Goal: Navigation & Orientation: Find specific page/section

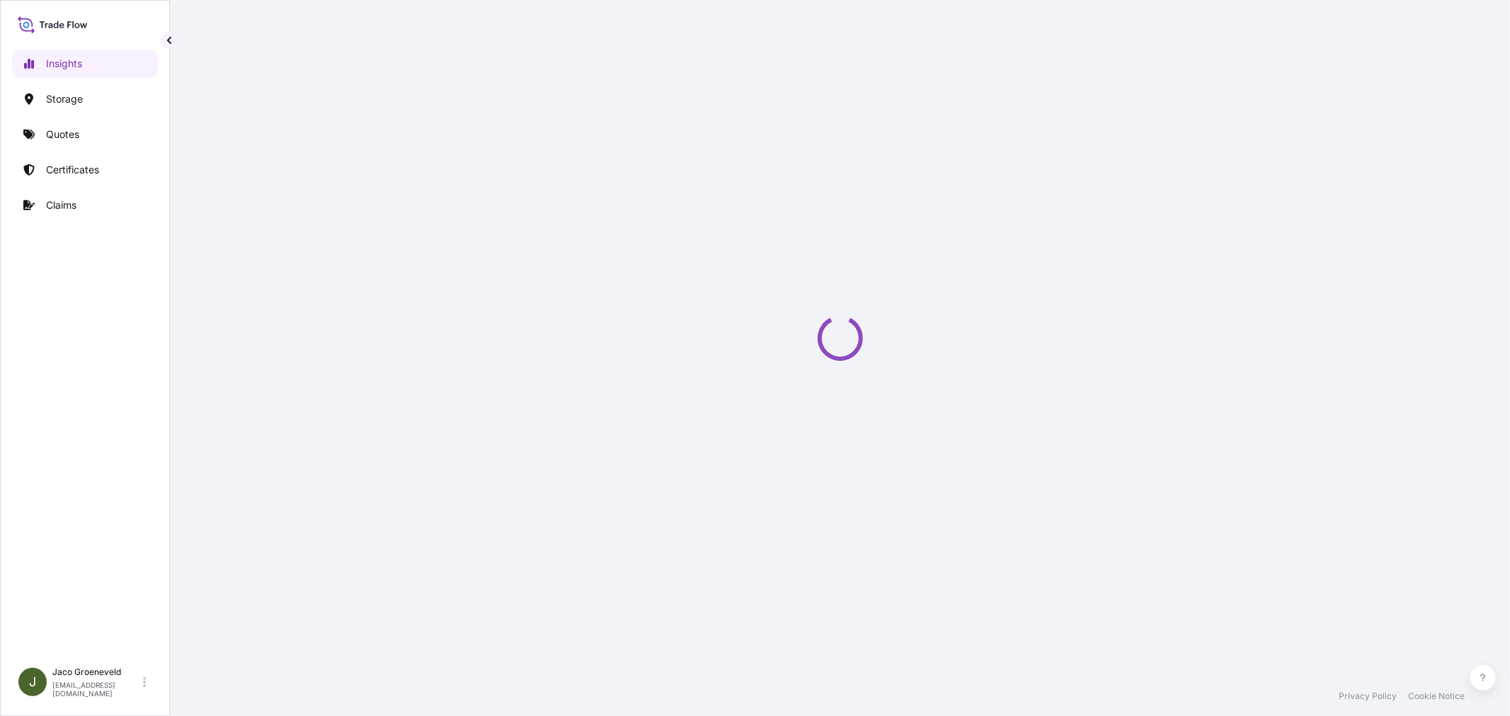
select select "2025"
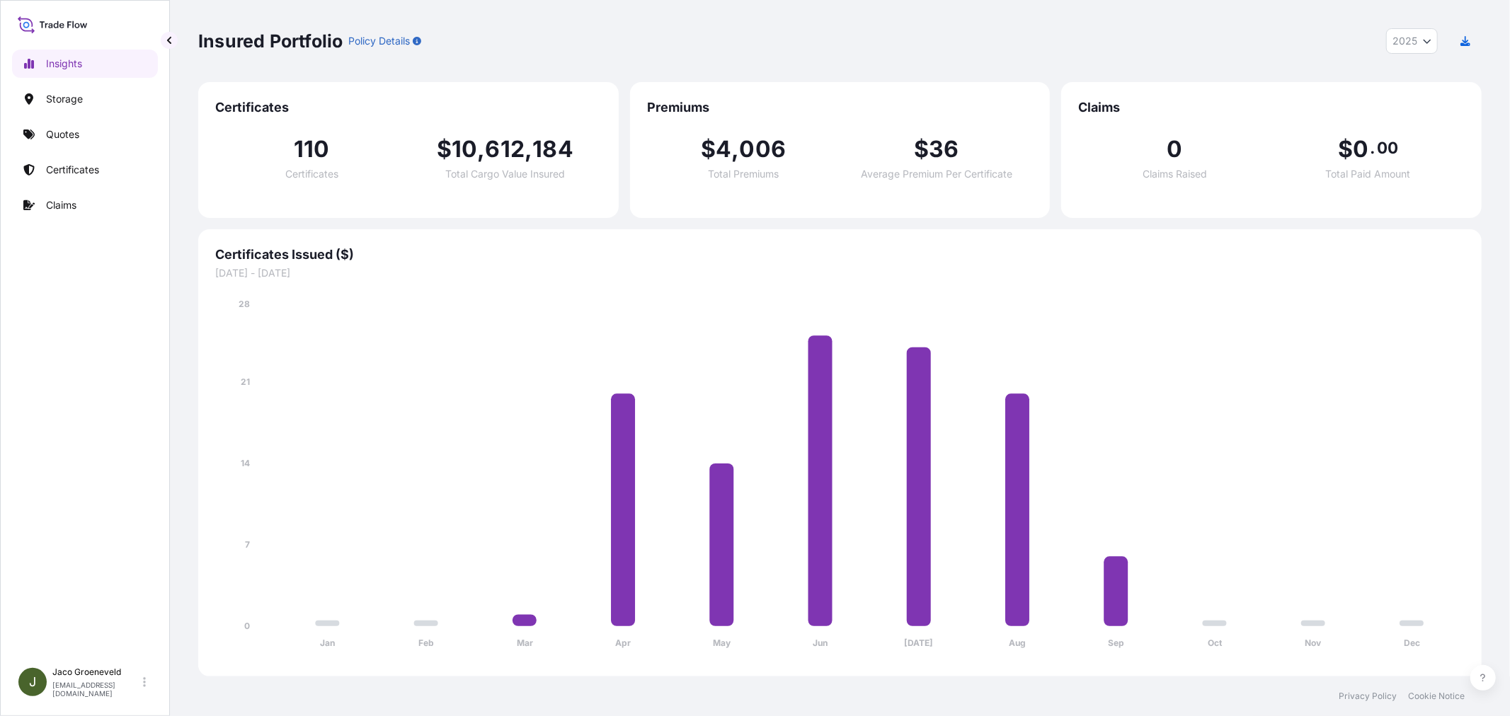
click at [48, 21] on icon at bounding box center [53, 24] width 70 height 21
click at [33, 25] on icon at bounding box center [53, 24] width 70 height 21
click at [130, 684] on div "[PERSON_NAME] [EMAIL_ADDRESS][DOMAIN_NAME]" at bounding box center [101, 682] width 99 height 31
